Goal: Task Accomplishment & Management: Use online tool/utility

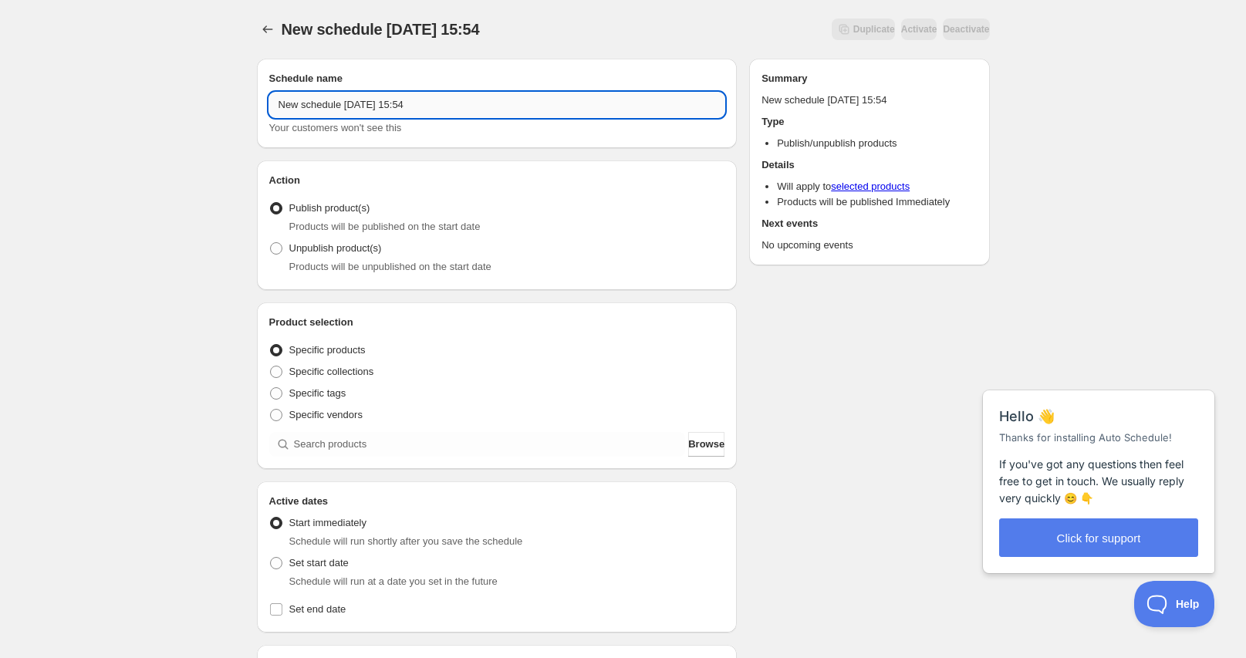
click at [438, 109] on input "New schedule Sep 08 2025 15:54" at bounding box center [497, 105] width 456 height 25
drag, startPoint x: 423, startPoint y: 106, endPoint x: 107, endPoint y: 96, distance: 315.8
click at [107, 96] on div "New schedule Sep 08 2025 15:54. This page is ready New schedule Sep 08 2025 15:…" at bounding box center [623, 588] width 1246 height 1176
type input "Jelly Mask Launch - 9/9/25"
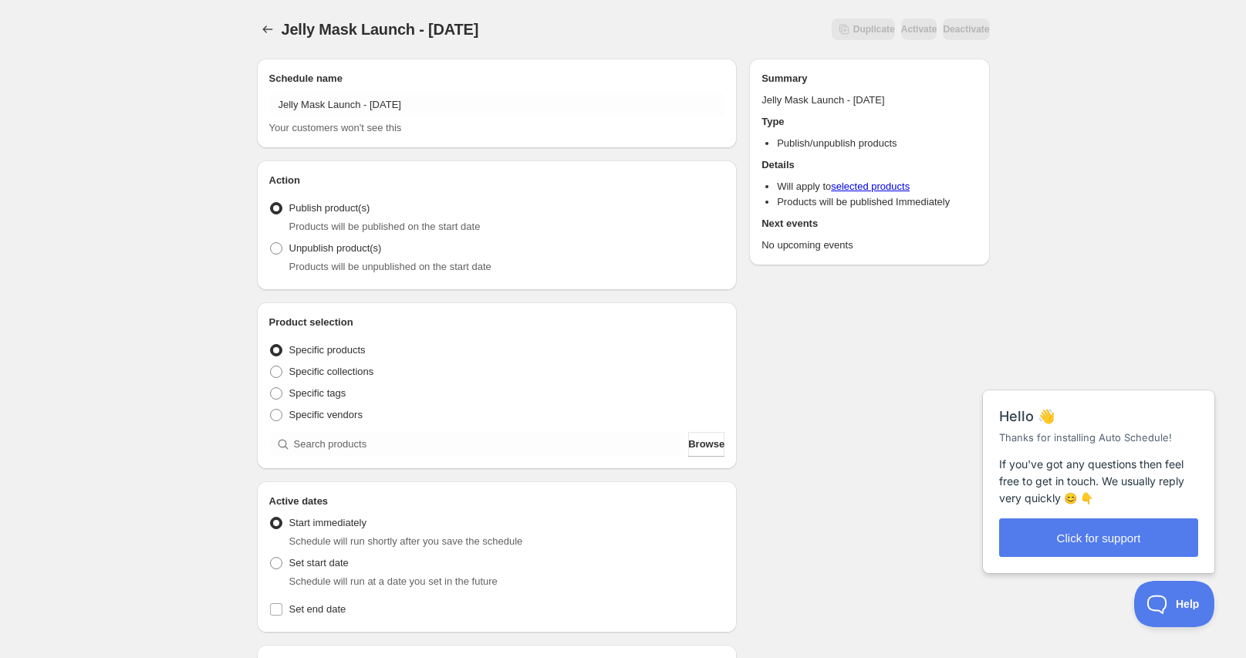
click at [112, 270] on div "Jelly Mask Launch - 9/9/25. This page is ready Jelly Mask Launch - 9/9/25 Dupli…" at bounding box center [623, 588] width 1246 height 1176
click at [365, 442] on input "search" at bounding box center [490, 444] width 392 height 25
type input "j"
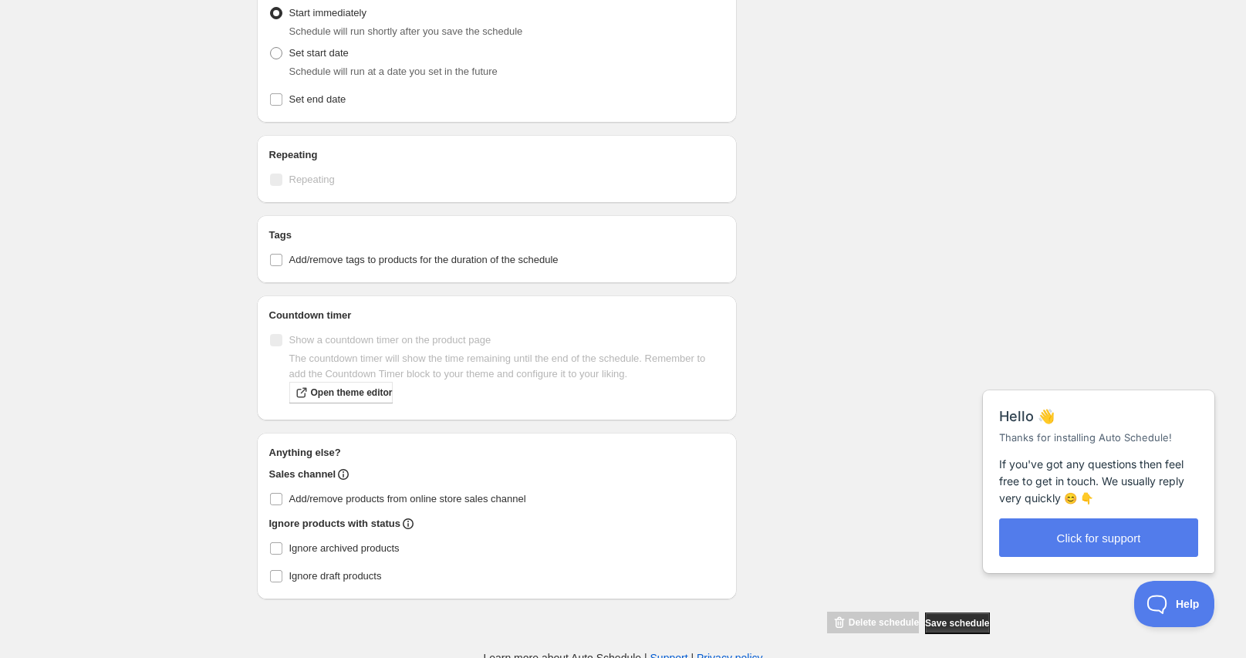
scroll to position [567, 0]
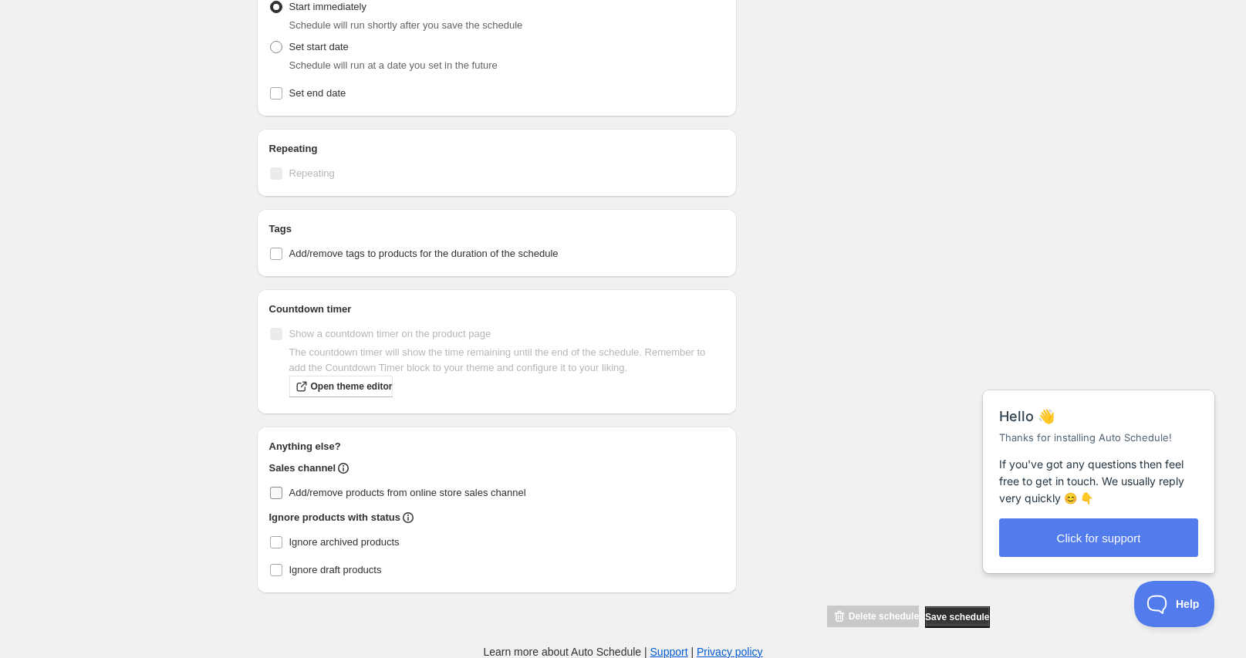
click at [276, 496] on input "Add/remove products from online store sales channel" at bounding box center [276, 493] width 12 height 12
checkbox input "true"
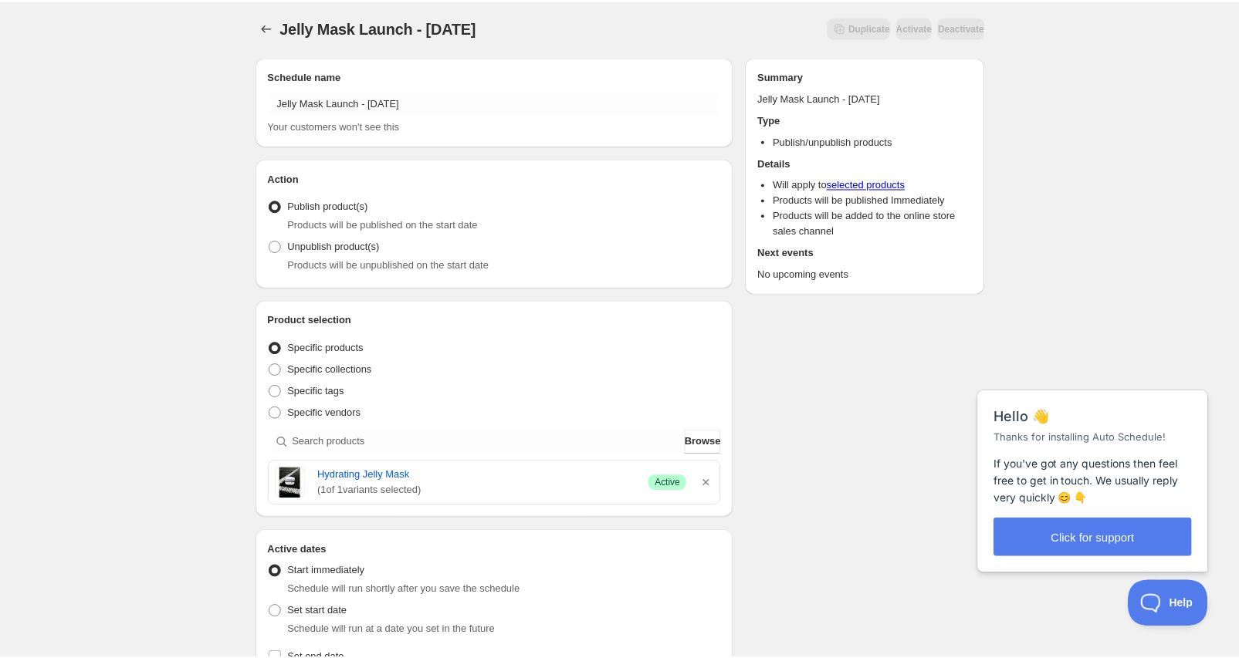
scroll to position [0, 0]
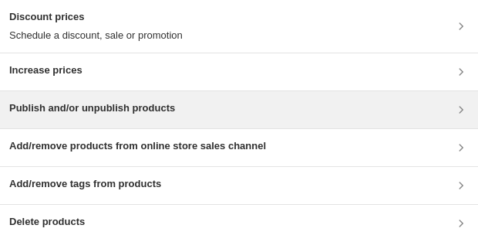
click at [190, 108] on div "Publish and/or unpublish products" at bounding box center [239, 109] width 460 height 19
